Goal: Download file/media

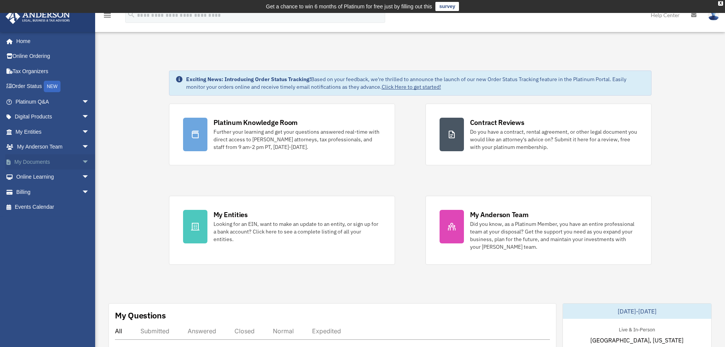
click at [83, 164] on span "arrow_drop_down" at bounding box center [89, 162] width 15 height 16
click at [82, 252] on span "arrow_drop_down" at bounding box center [89, 252] width 15 height 16
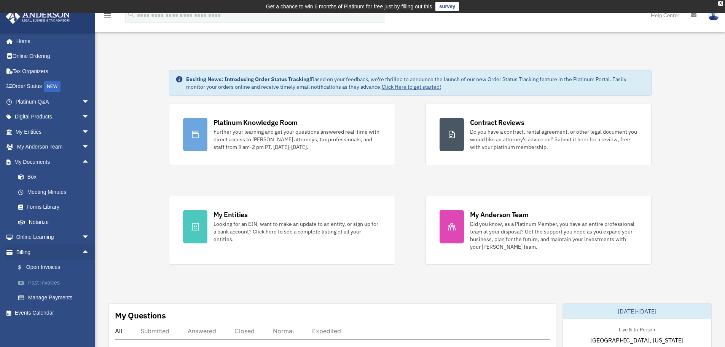
click at [48, 281] on link "Past Invoices" at bounding box center [56, 282] width 90 height 15
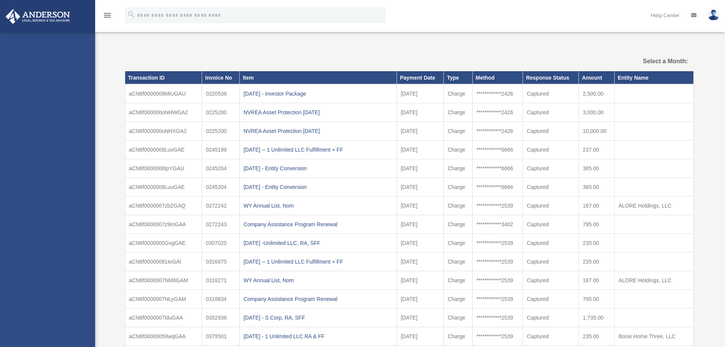
select select
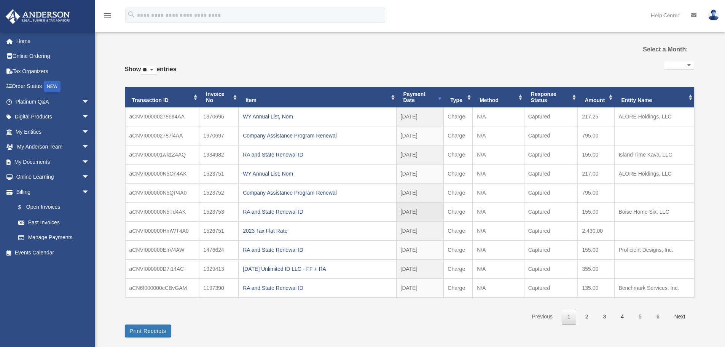
scroll to position [38, 0]
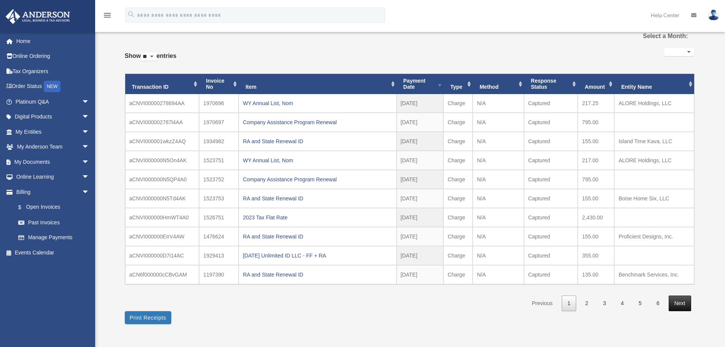
click at [671, 307] on link "Next" at bounding box center [680, 303] width 22 height 16
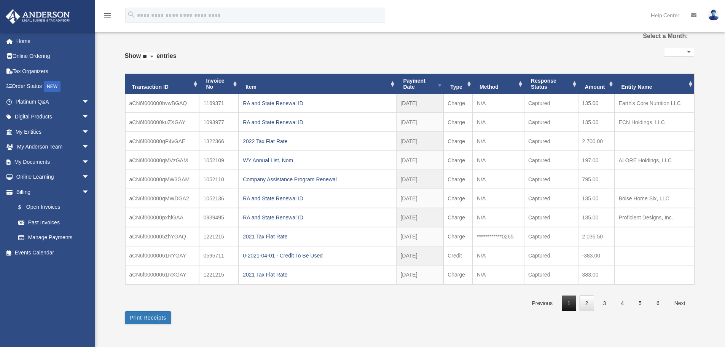
click at [575, 304] on link "1" at bounding box center [569, 303] width 14 height 16
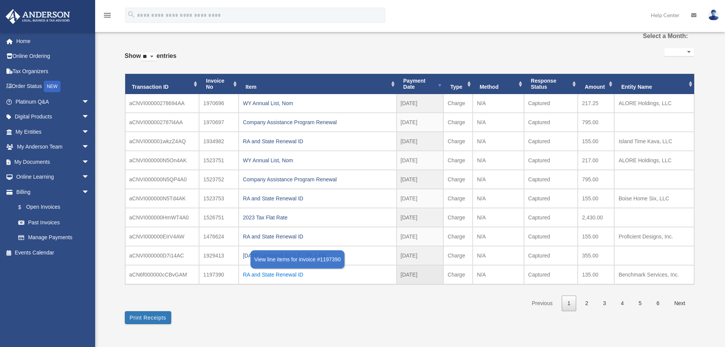
click at [288, 276] on div "RA and State Renewal ID" at bounding box center [317, 274] width 149 height 11
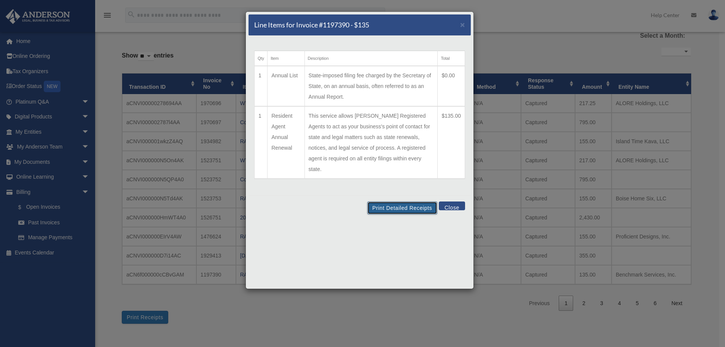
click at [386, 201] on button "Print Detailed Receipts" at bounding box center [402, 207] width 70 height 13
click at [462, 26] on span "×" at bounding box center [462, 24] width 5 height 9
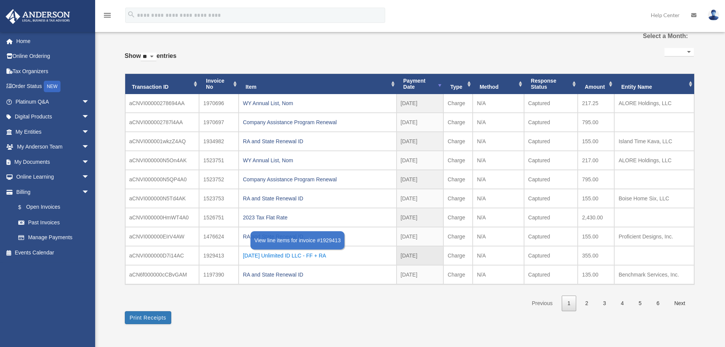
click at [316, 255] on div "2024.01.31 Unlimited ID LLC - FF + RA" at bounding box center [317, 255] width 149 height 11
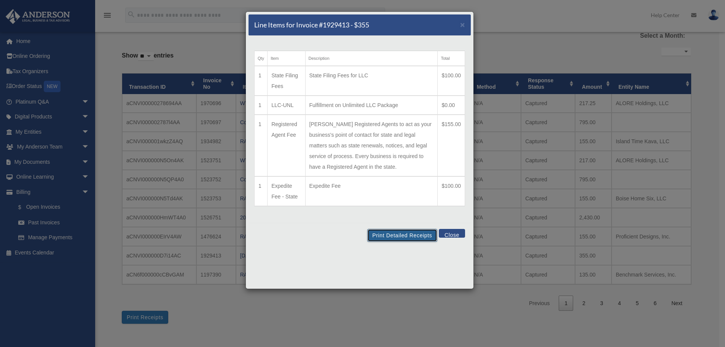
click at [416, 237] on button "Print Detailed Receipts" at bounding box center [402, 235] width 70 height 13
click at [448, 233] on button "Close" at bounding box center [452, 233] width 26 height 9
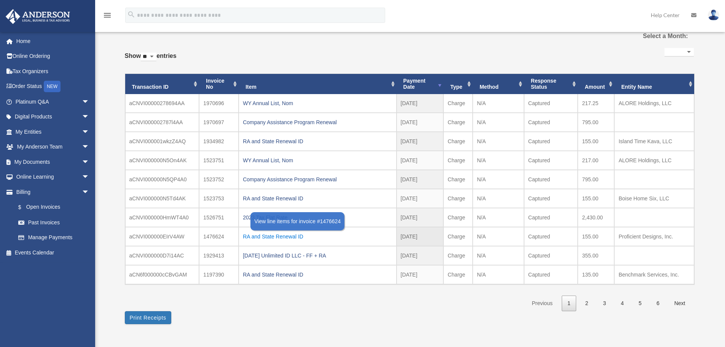
click at [283, 235] on div "RA and State Renewal ID" at bounding box center [317, 236] width 149 height 11
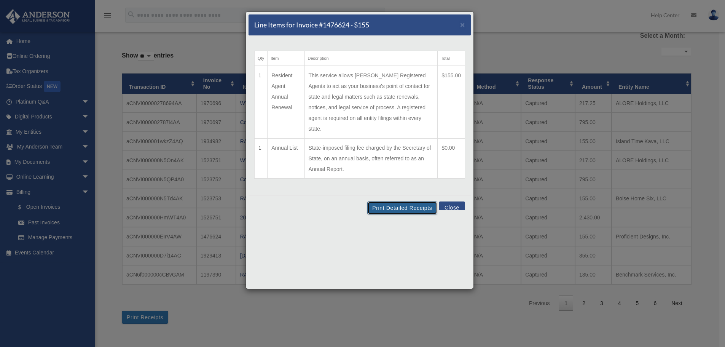
click at [395, 201] on button "Print Detailed Receipts" at bounding box center [402, 207] width 70 height 13
click at [450, 201] on button "Close" at bounding box center [452, 205] width 26 height 9
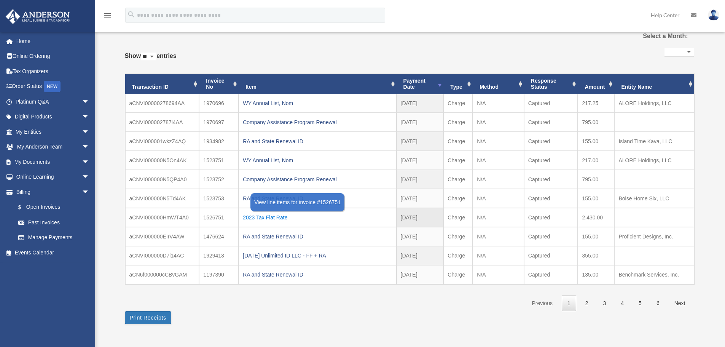
click at [280, 216] on div "2023 Tax Flat Rate" at bounding box center [317, 217] width 149 height 11
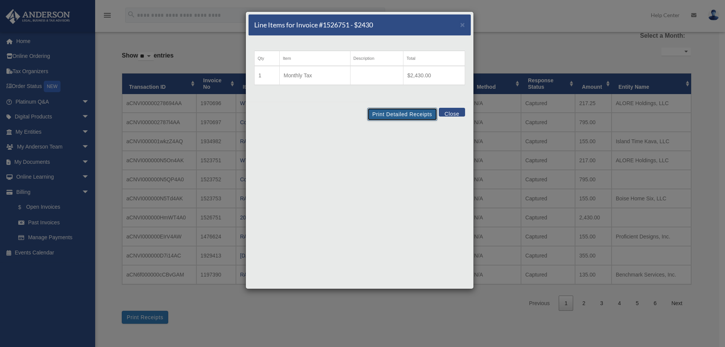
click at [388, 110] on button "Print Detailed Receipts" at bounding box center [402, 114] width 70 height 13
click at [456, 110] on button "Close" at bounding box center [452, 112] width 26 height 9
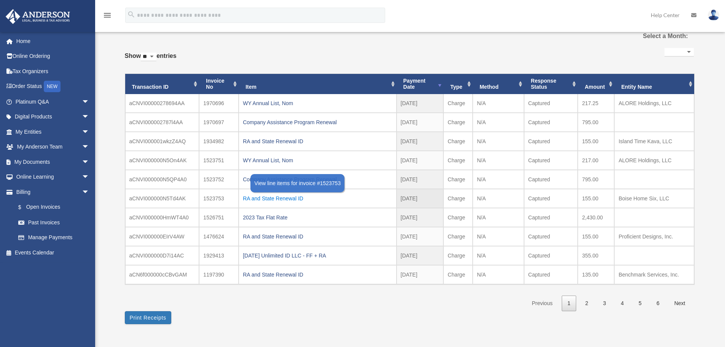
click at [292, 198] on div "RA and State Renewal ID" at bounding box center [317, 198] width 149 height 11
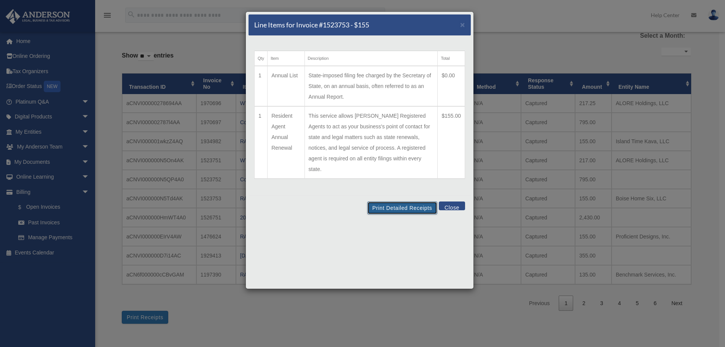
click at [410, 201] on button "Print Detailed Receipts" at bounding box center [402, 207] width 70 height 13
click at [461, 23] on span "×" at bounding box center [462, 24] width 5 height 9
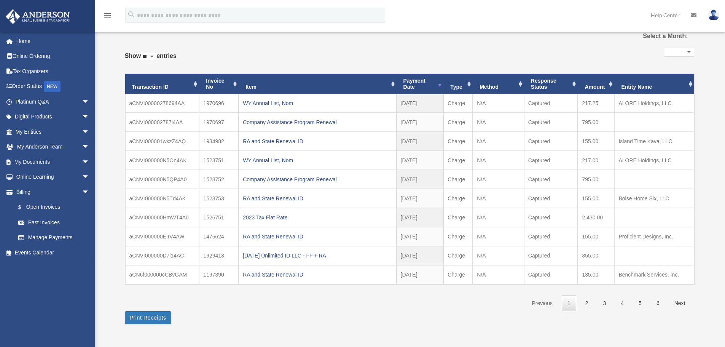
click at [718, 17] on img at bounding box center [713, 15] width 11 height 11
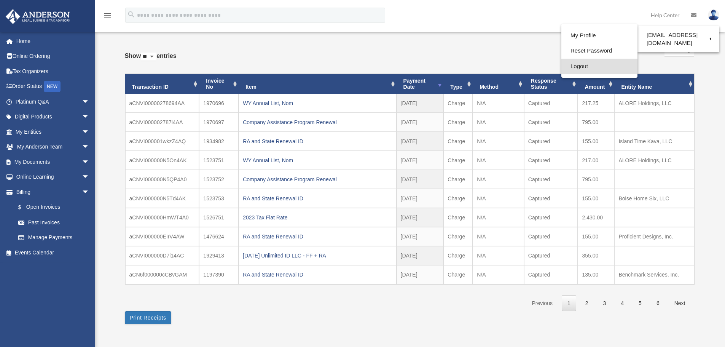
click at [577, 65] on link "Logout" at bounding box center [600, 67] width 76 height 16
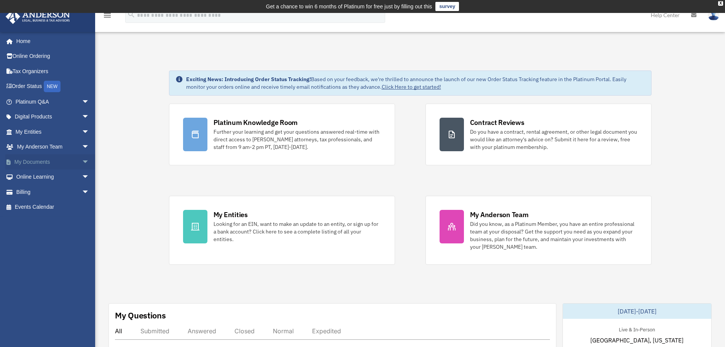
click at [45, 164] on link "My Documents arrow_drop_down" at bounding box center [53, 161] width 96 height 15
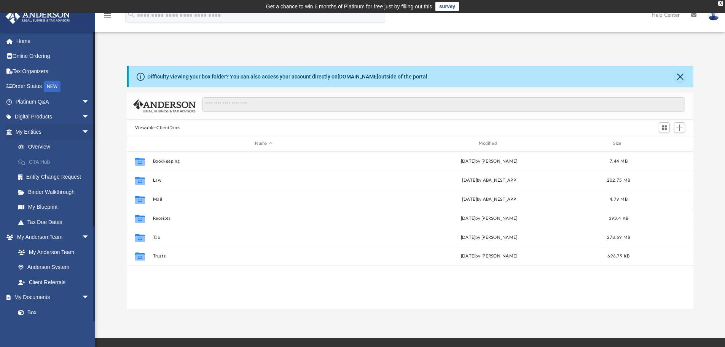
scroll to position [168, 561]
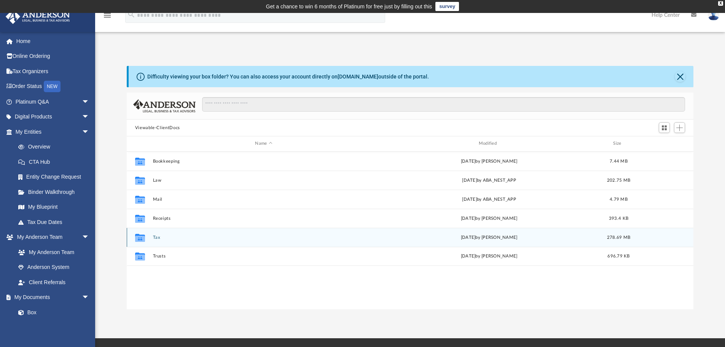
click at [155, 237] on button "Tax" at bounding box center [264, 237] width 222 height 5
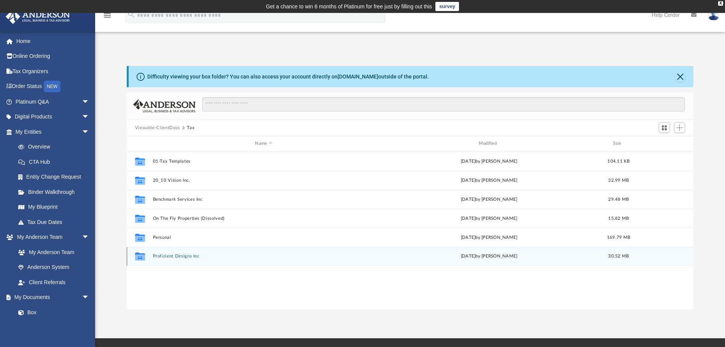
click at [184, 253] on div "Collaborated Folder Proficient Designs Inc Wed Mar 12 2025 by Jentry Hull 30.52…" at bounding box center [410, 256] width 567 height 19
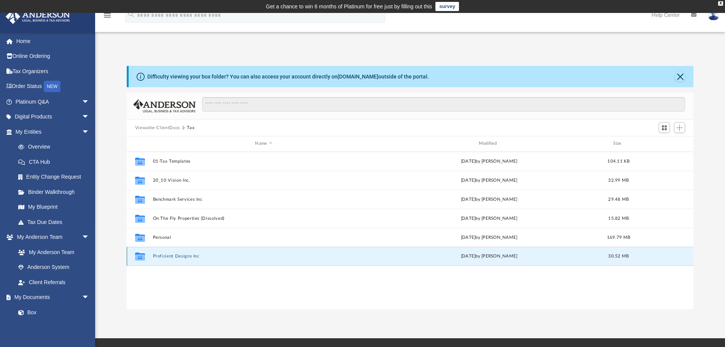
click at [184, 255] on button "Proficient Designs Inc" at bounding box center [264, 256] width 222 height 5
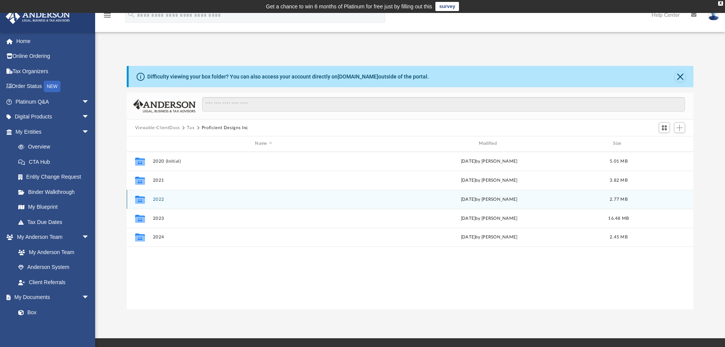
click at [166, 201] on button "2022" at bounding box center [264, 199] width 222 height 5
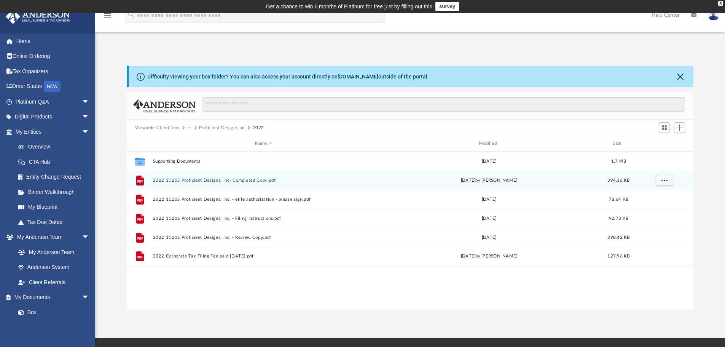
click at [182, 181] on button "2022 1120S Proficient Designs, Inc- Completed Copy.pdf" at bounding box center [264, 180] width 222 height 5
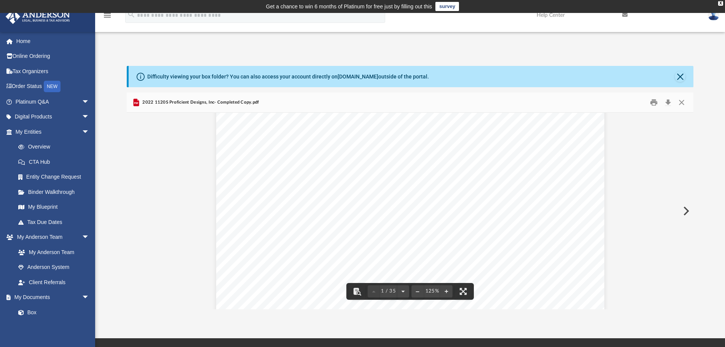
scroll to position [228, 0]
click at [668, 102] on button "Download" at bounding box center [668, 103] width 14 height 12
